Goal: Information Seeking & Learning: Learn about a topic

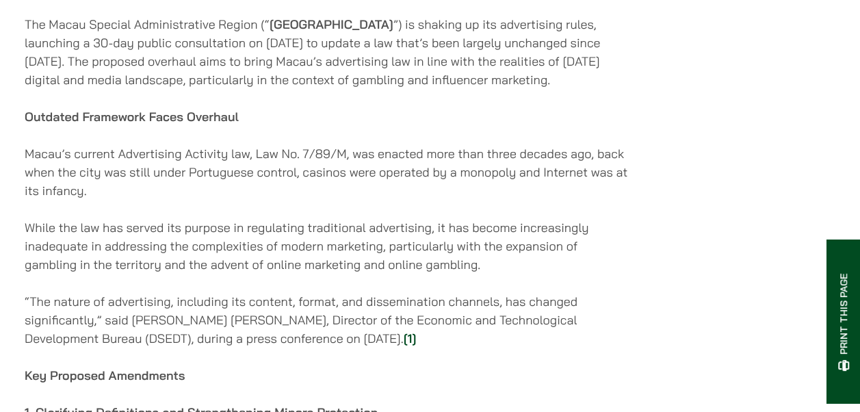
scroll to position [753, 0]
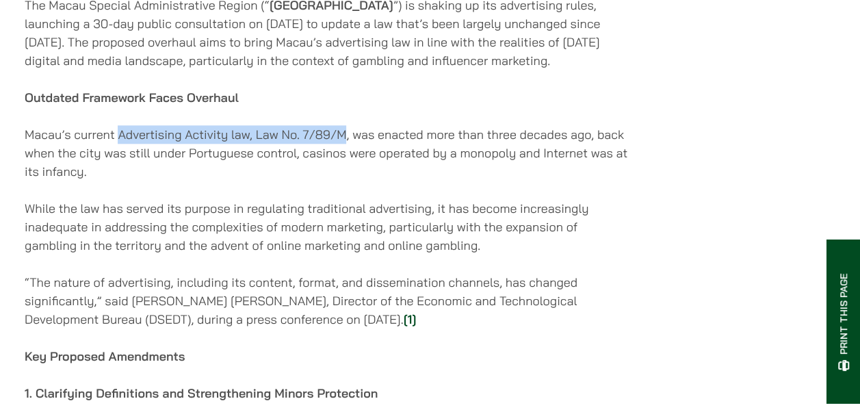
drag, startPoint x: 120, startPoint y: 141, endPoint x: 346, endPoint y: 138, distance: 225.8
click at [346, 138] on p "Macau’s current Advertising Activity law, Law No. 7/89/M, was enacted more than…" at bounding box center [329, 152] width 608 height 55
copy p "Advertising Activity law, Law No. 7/89/M"
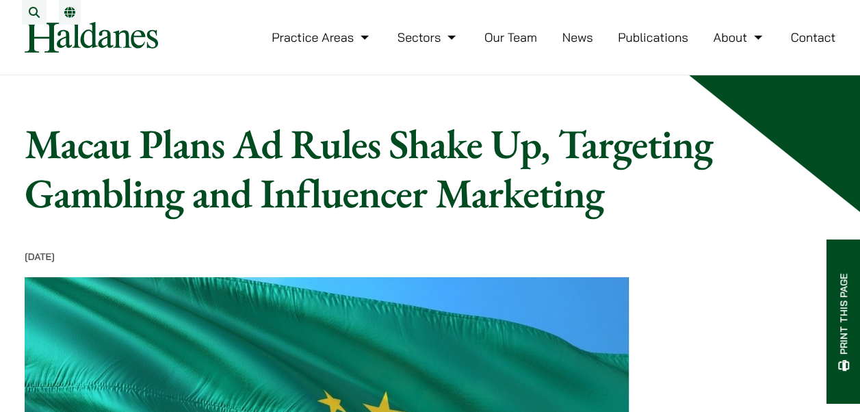
click at [218, 142] on h1 "Macau Plans Ad Rules Shake Up, Targeting Gambling and Influencer Marketing" at bounding box center [379, 168] width 708 height 99
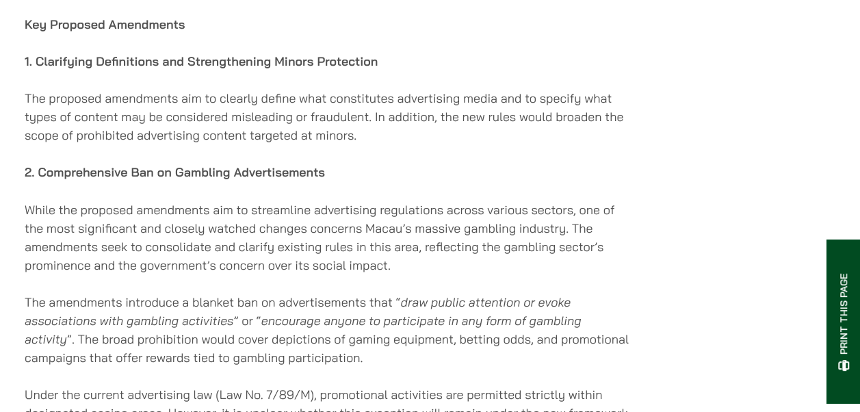
scroll to position [1026, 0]
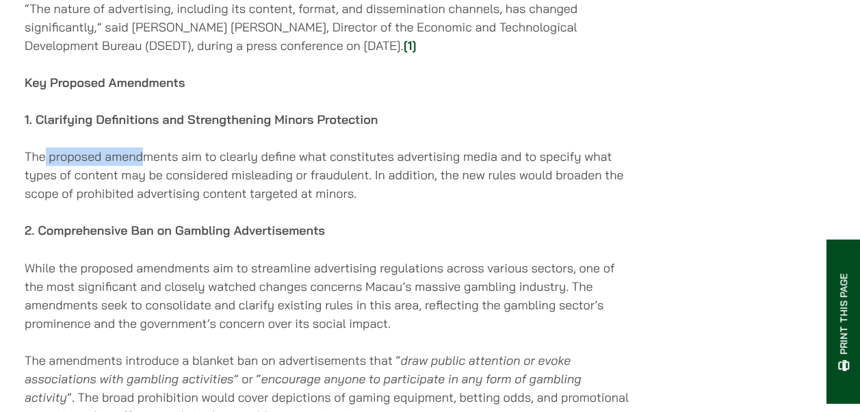
drag, startPoint x: 46, startPoint y: 162, endPoint x: 230, endPoint y: 164, distance: 184.1
click at [230, 164] on p "The proposed amendments aim to clearly define what constitutes advertising medi…" at bounding box center [329, 174] width 608 height 55
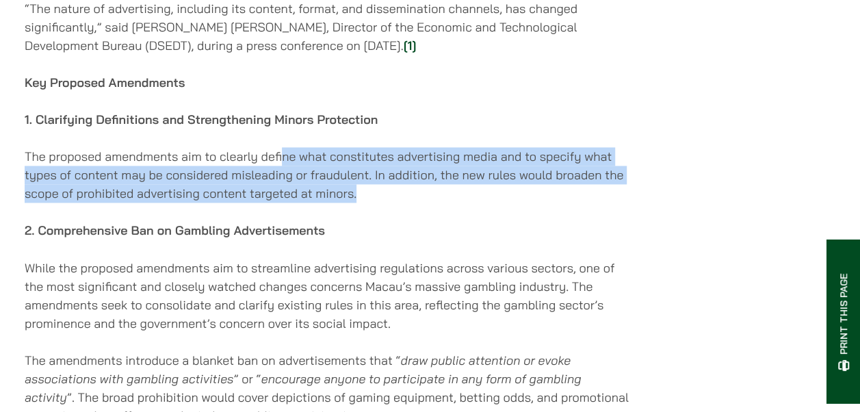
drag, startPoint x: 230, startPoint y: 164, endPoint x: 371, endPoint y: 201, distance: 145.9
click at [371, 201] on p "The proposed amendments aim to clearly define what constitutes advertising medi…" at bounding box center [329, 174] width 608 height 55
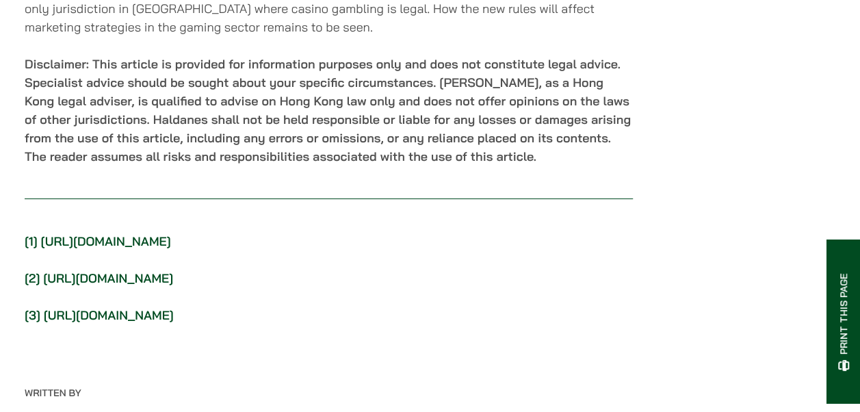
scroll to position [2532, 0]
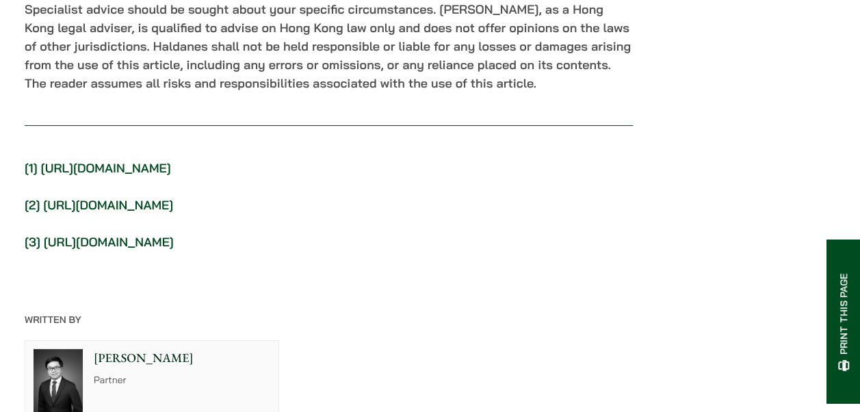
click at [171, 160] on link "[URL][DOMAIN_NAME]" at bounding box center [106, 168] width 130 height 16
